Goal: Navigation & Orientation: Understand site structure

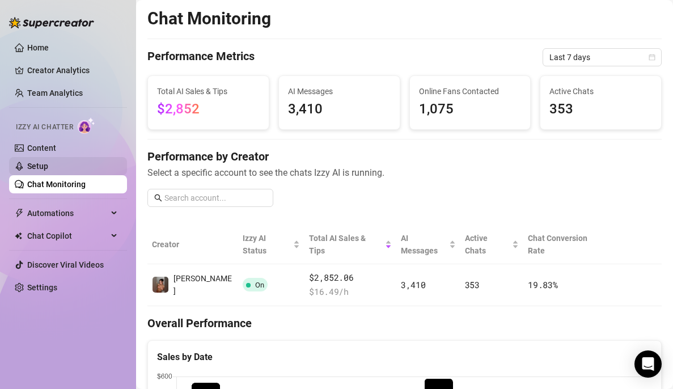
click at [33, 169] on link "Setup" at bounding box center [37, 166] width 21 height 9
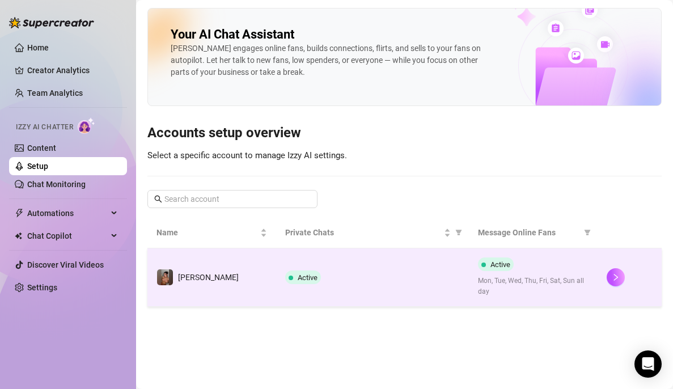
click at [640, 275] on div at bounding box center [629, 277] width 46 height 18
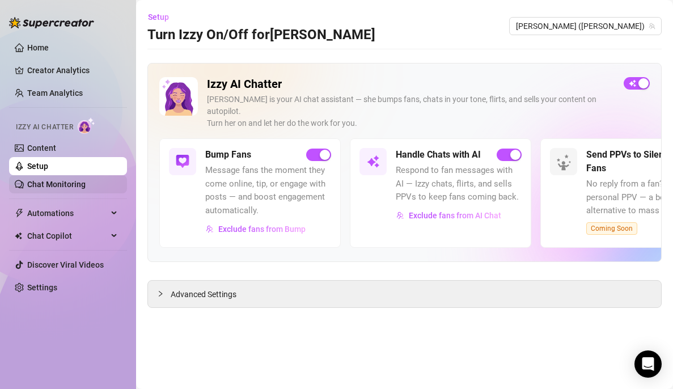
click at [39, 184] on link "Chat Monitoring" at bounding box center [56, 184] width 58 height 9
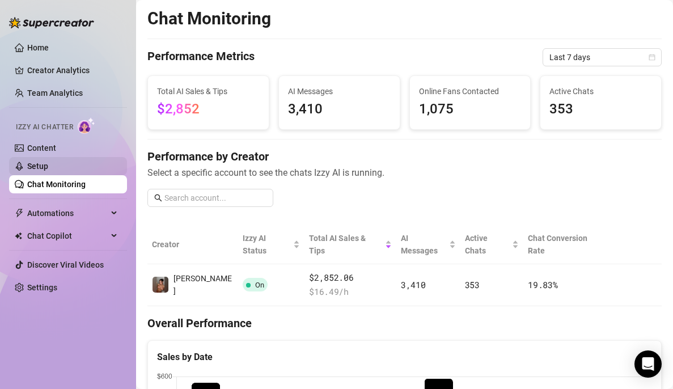
click at [40, 167] on link "Setup" at bounding box center [37, 166] width 21 height 9
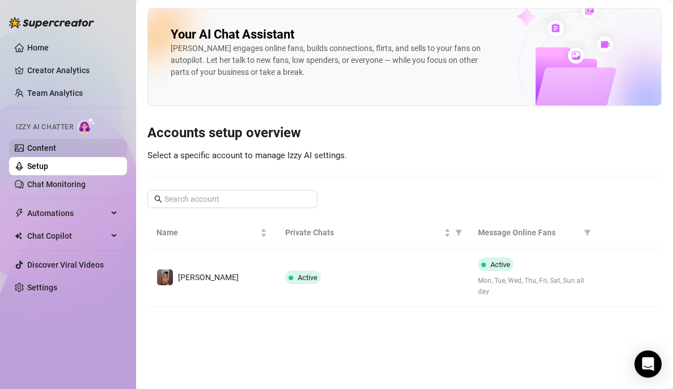
click at [36, 152] on link "Content" at bounding box center [41, 147] width 29 height 9
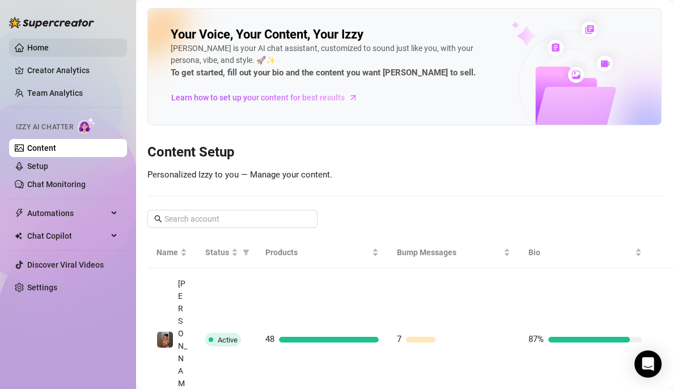
click at [32, 47] on link "Home" at bounding box center [38, 47] width 22 height 9
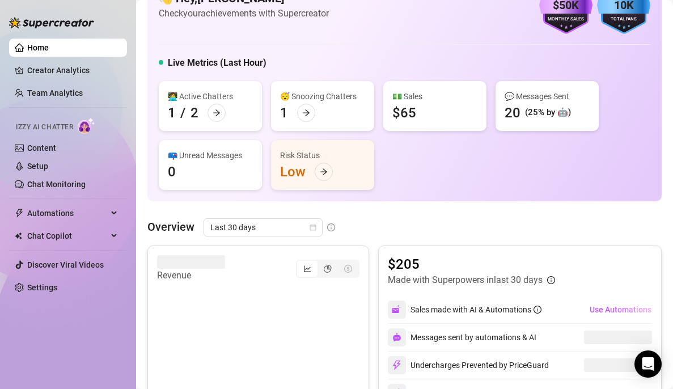
scroll to position [45, 0]
click at [48, 67] on link "Creator Analytics" at bounding box center [72, 70] width 91 height 18
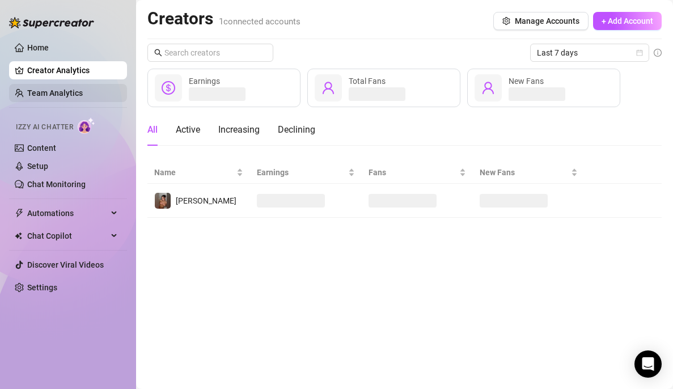
click at [45, 94] on link "Team Analytics" at bounding box center [55, 92] width 56 height 9
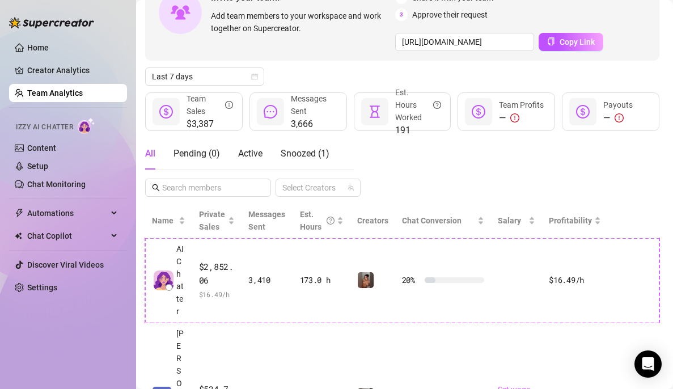
scroll to position [87, 8]
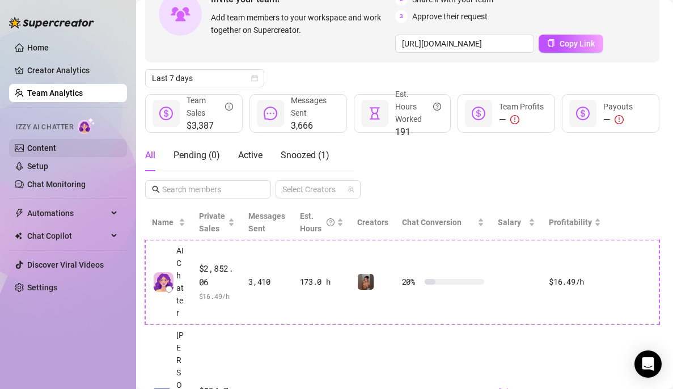
click at [41, 147] on link "Content" at bounding box center [41, 147] width 29 height 9
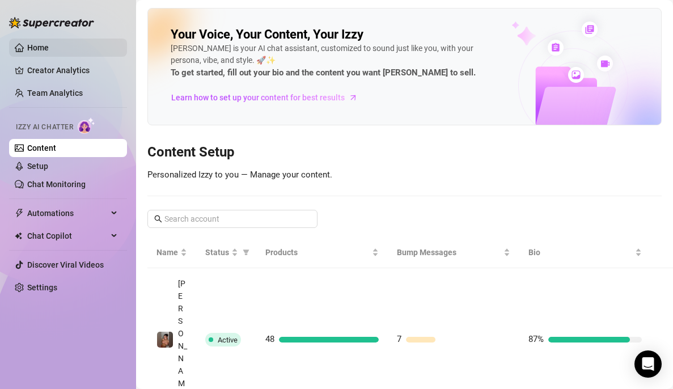
click at [37, 48] on link "Home" at bounding box center [38, 47] width 22 height 9
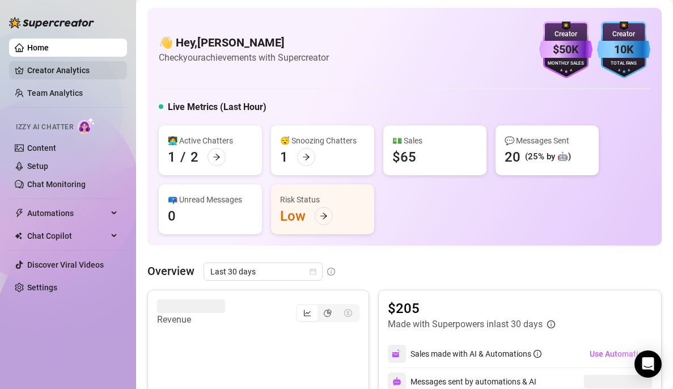
click at [39, 76] on link "Creator Analytics" at bounding box center [72, 70] width 91 height 18
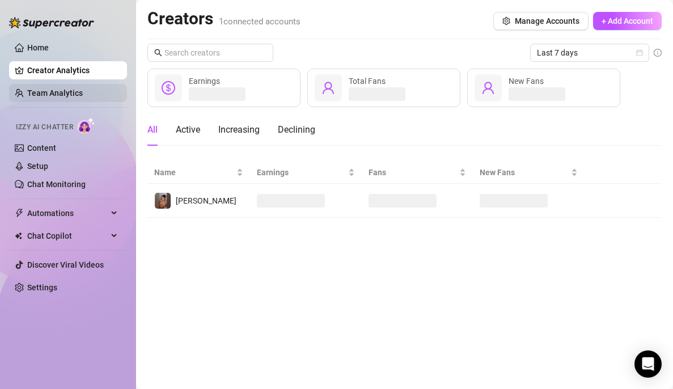
click at [45, 95] on link "Team Analytics" at bounding box center [55, 92] width 56 height 9
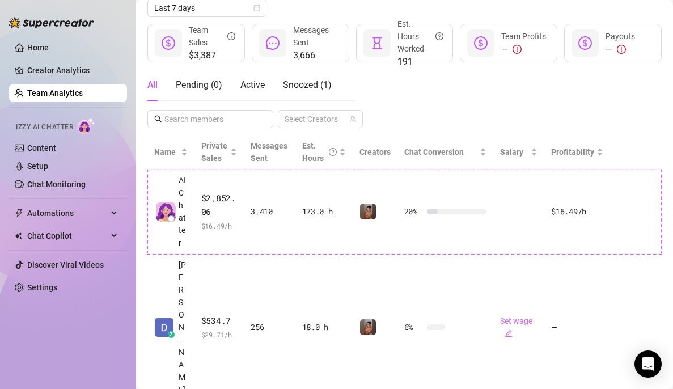
scroll to position [179, 0]
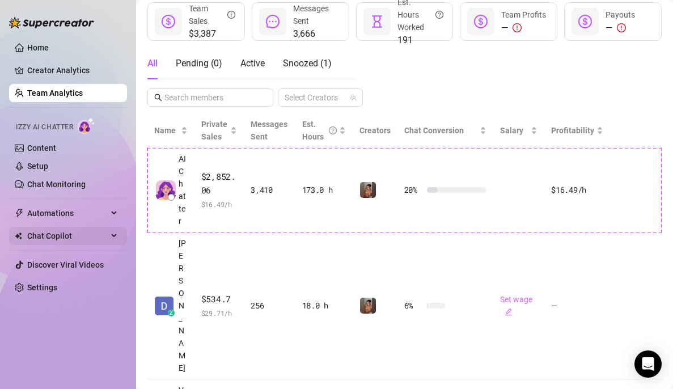
click at [53, 237] on span "Chat Copilot" at bounding box center [67, 236] width 80 height 18
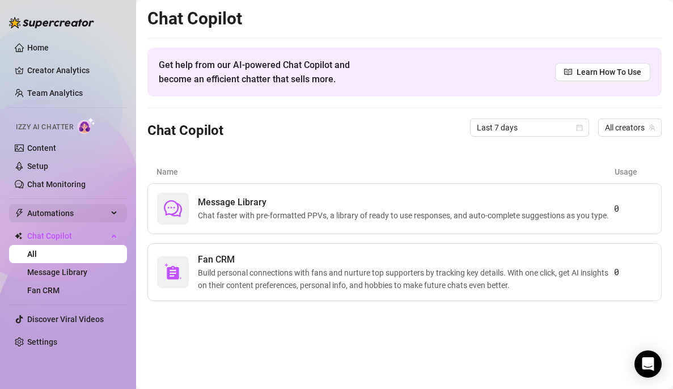
click at [44, 214] on span "Automations" at bounding box center [67, 213] width 80 height 18
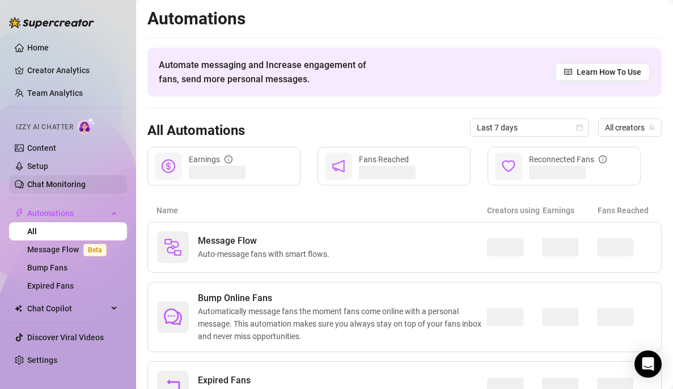
click at [40, 187] on link "Chat Monitoring" at bounding box center [56, 184] width 58 height 9
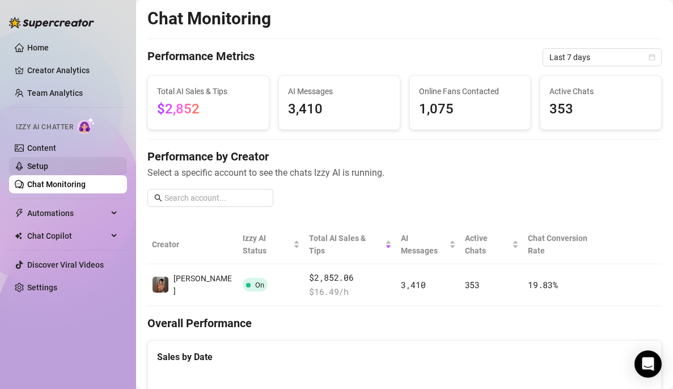
click at [37, 163] on link "Setup" at bounding box center [37, 166] width 21 height 9
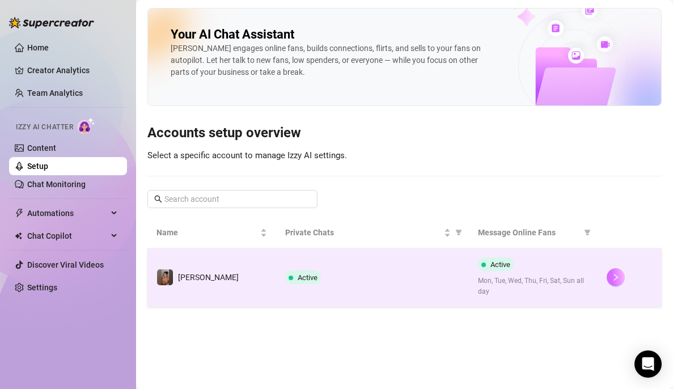
click at [615, 277] on icon "right" at bounding box center [616, 277] width 8 height 8
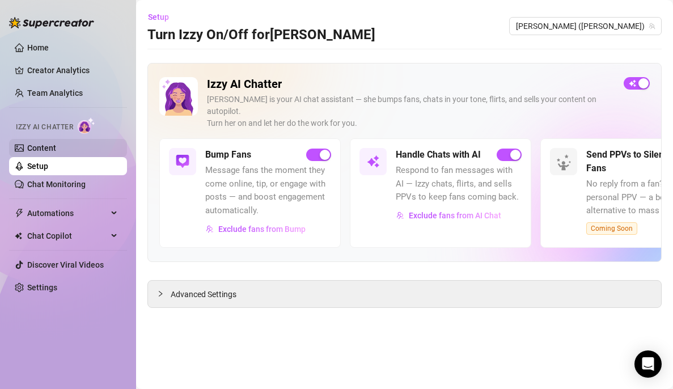
click at [36, 147] on link "Content" at bounding box center [41, 147] width 29 height 9
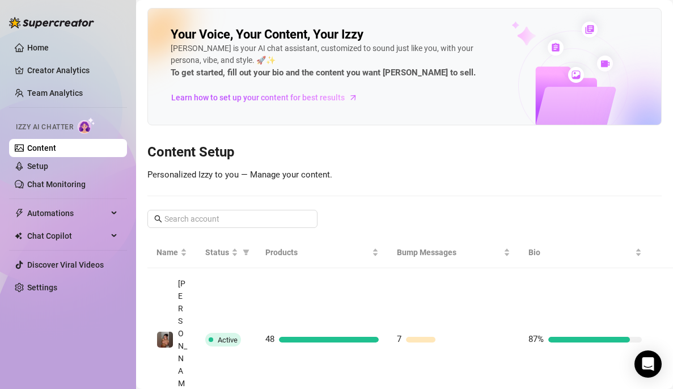
scroll to position [16, 0]
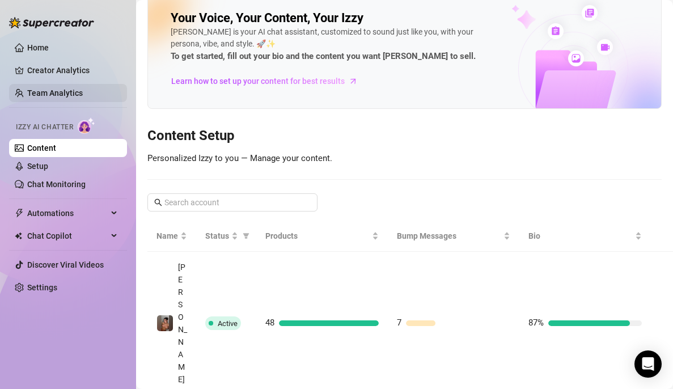
click at [31, 95] on link "Team Analytics" at bounding box center [55, 92] width 56 height 9
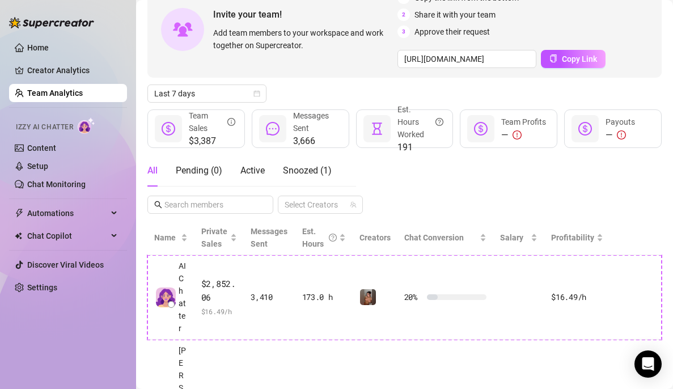
scroll to position [73, 0]
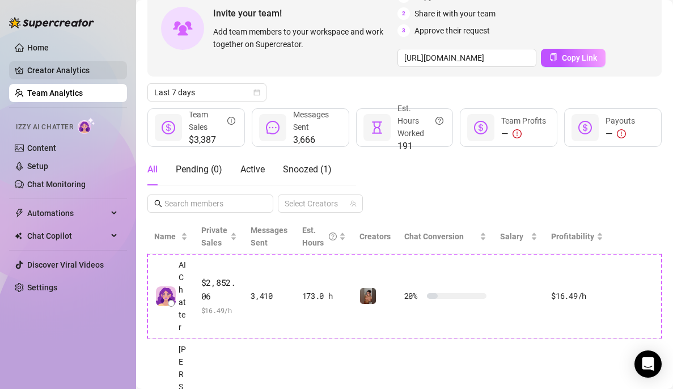
click at [40, 73] on link "Creator Analytics" at bounding box center [72, 70] width 91 height 18
